Goal: Find contact information: Find contact information

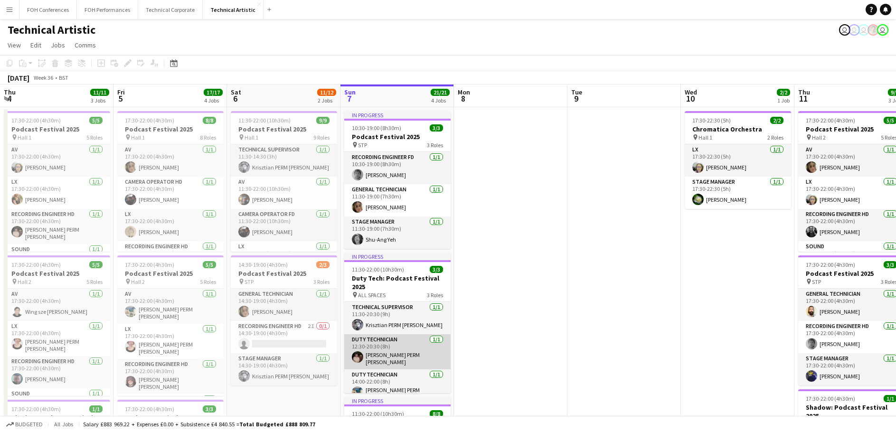
scroll to position [95, 0]
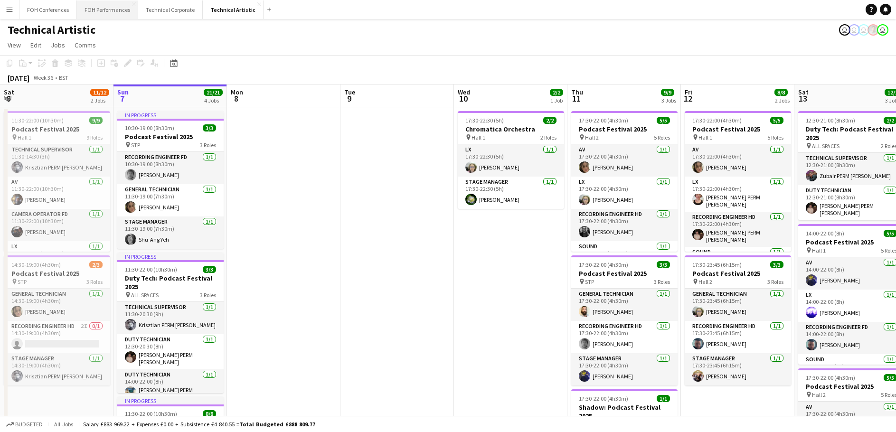
click at [99, 8] on button "FOH Performances Close" at bounding box center [107, 9] width 61 height 19
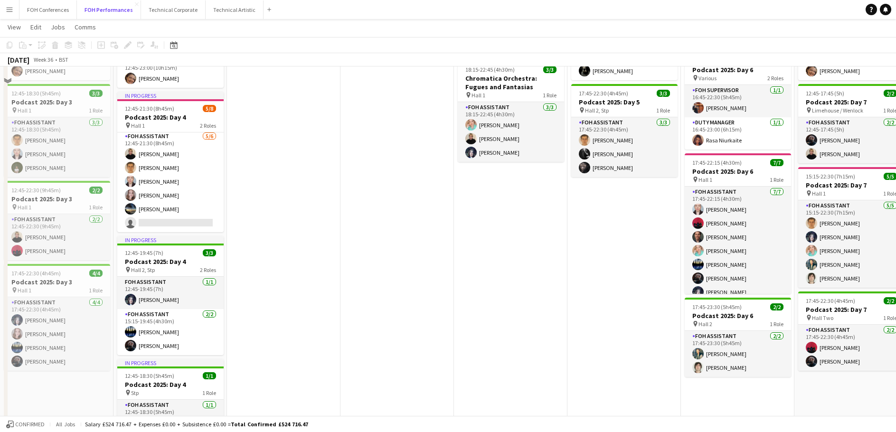
scroll to position [165, 0]
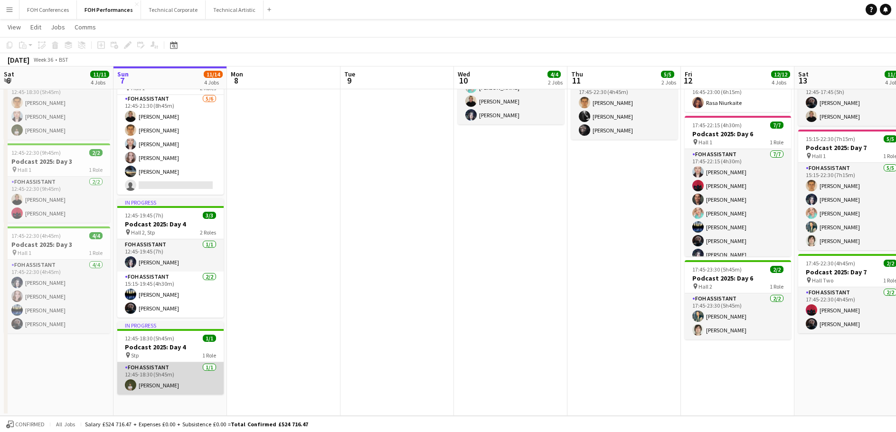
click at [193, 379] on app-card-role "FOH Assistant [DATE] 12:45-18:30 (5h45m) [PERSON_NAME]" at bounding box center [170, 378] width 106 height 32
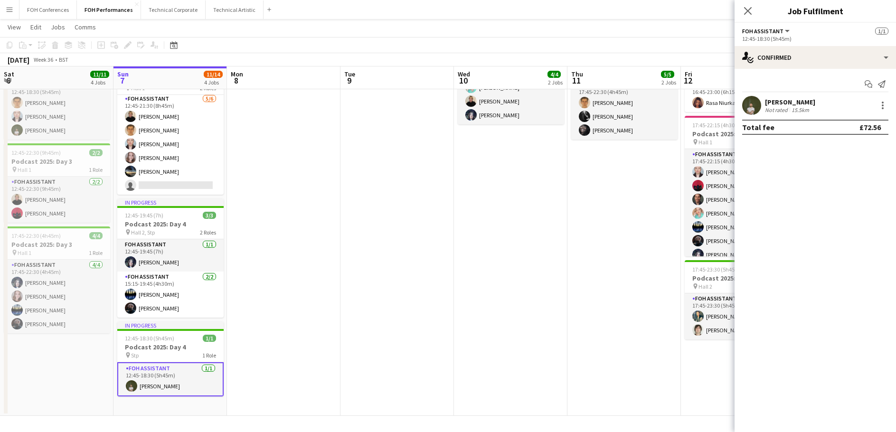
click at [777, 29] on span "FOH Assistant" at bounding box center [762, 31] width 41 height 7
click at [777, 101] on div "[PERSON_NAME]" at bounding box center [790, 102] width 50 height 9
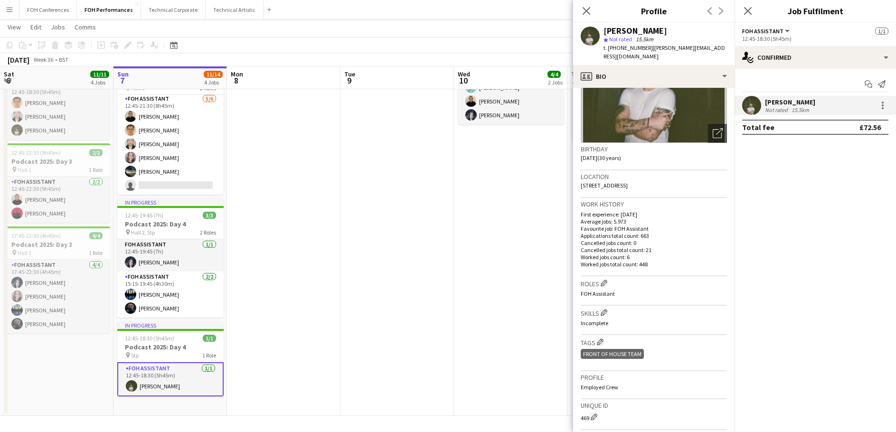
scroll to position [0, 0]
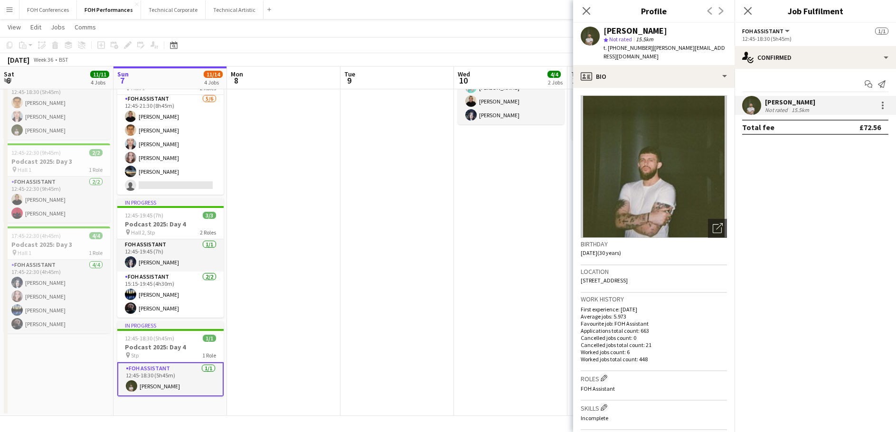
drag, startPoint x: 728, startPoint y: 47, endPoint x: 649, endPoint y: 47, distance: 78.3
click at [649, 47] on div "[PERSON_NAME] star Not rated 15.5km t. [PHONE_NUMBER] | [PERSON_NAME][EMAIL_ADD…" at bounding box center [653, 44] width 161 height 42
copy span "[PERSON_NAME][EMAIL_ADDRESS][DOMAIN_NAME]"
click at [309, 334] on app-date-cell at bounding box center [283, 178] width 113 height 475
